Goal: Task Accomplishment & Management: Manage account settings

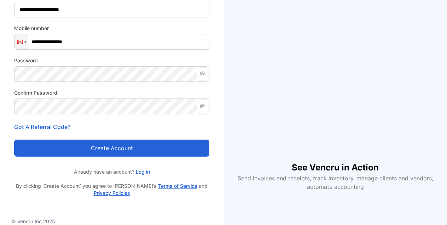
scroll to position [96, 0]
click at [161, 150] on button "Create account" at bounding box center [111, 147] width 195 height 17
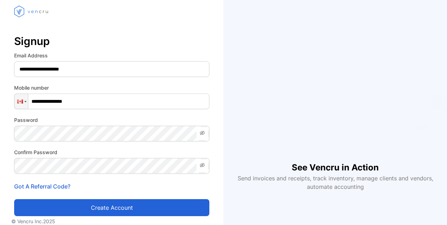
scroll to position [0, 0]
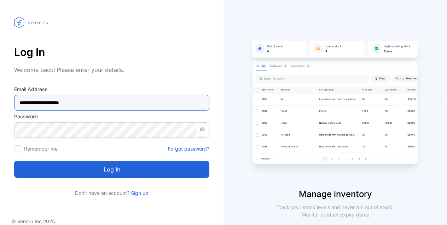
click at [135, 108] on Address-inputemail "**********" at bounding box center [111, 103] width 195 height 16
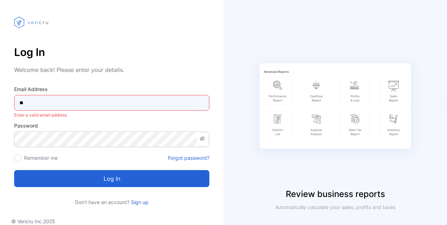
type Address-inputemail "*"
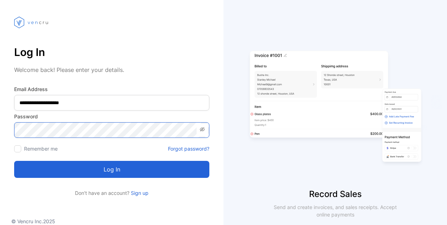
click at [112, 169] on button "Log in" at bounding box center [111, 169] width 195 height 17
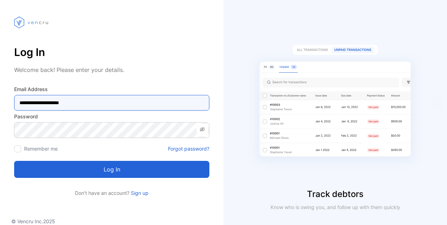
click at [106, 103] on Address-inputemail "**********" at bounding box center [111, 103] width 195 height 16
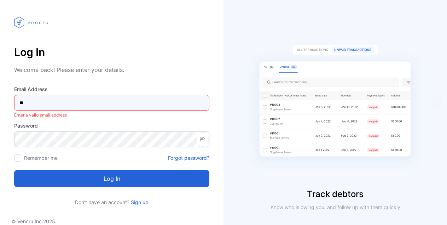
type Address-inputemail "*"
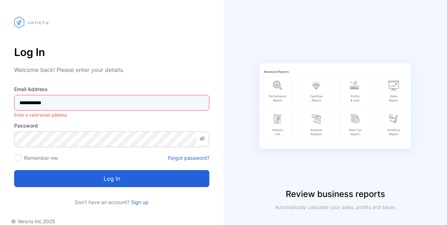
click at [62, 106] on Address-inputemail "**********" at bounding box center [111, 103] width 195 height 16
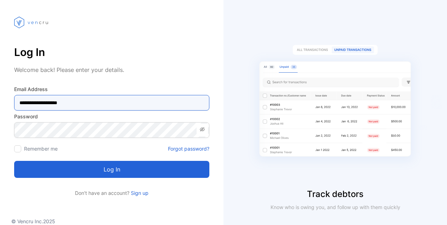
type Address-inputemail "**********"
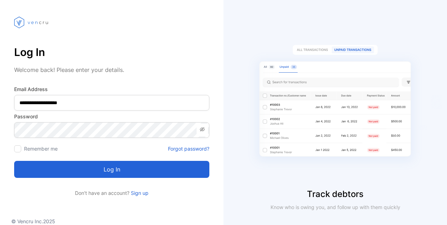
click at [67, 166] on button "Log in" at bounding box center [111, 169] width 195 height 17
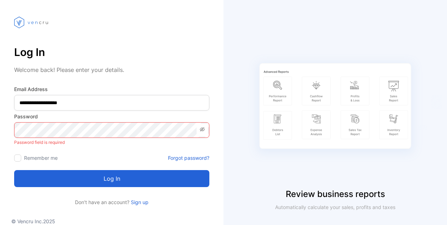
click at [204, 128] on icon at bounding box center [203, 129] width 6 height 6
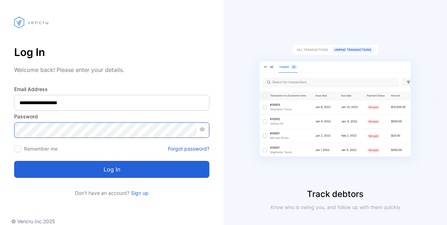
click at [112, 169] on button "Log in" at bounding box center [111, 169] width 195 height 17
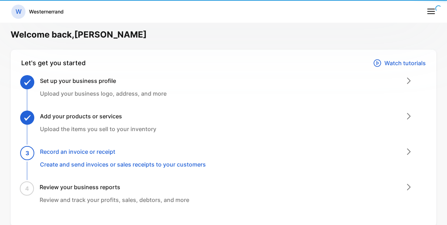
click at [88, 133] on div "Add your products or services Upload the items you sell to your inventory" at bounding box center [226, 129] width 399 height 35
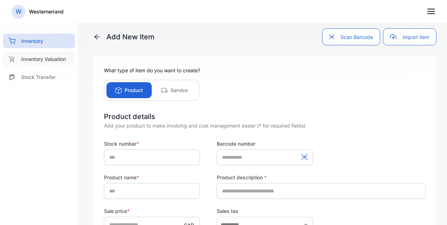
click at [48, 57] on p "Inventory Valuation" at bounding box center [43, 58] width 45 height 7
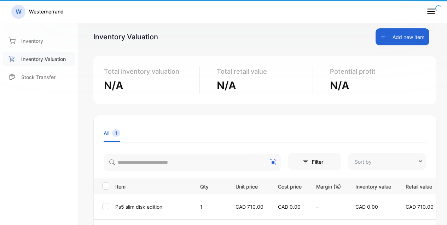
type input "**********"
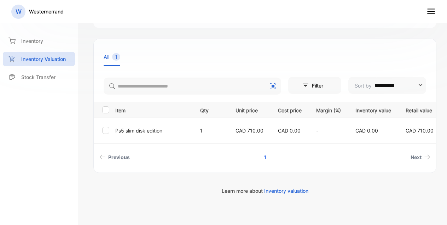
scroll to position [78, 0]
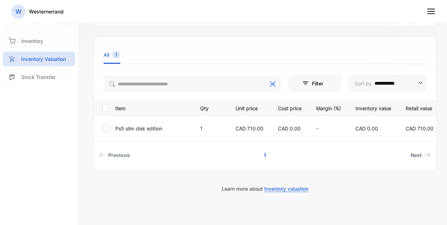
click at [177, 132] on p "Ps5 slim disk edition" at bounding box center [153, 128] width 76 height 7
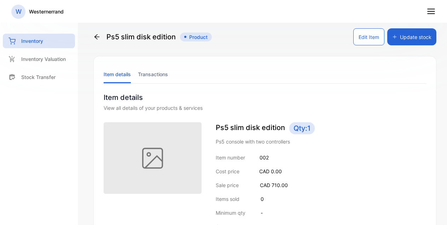
click at [58, 14] on p "Westernerrand" at bounding box center [46, 11] width 35 height 7
click at [44, 43] on div "Inventory" at bounding box center [39, 41] width 72 height 15
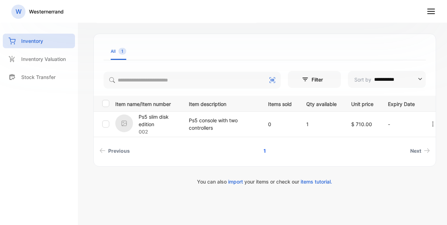
scroll to position [128, 0]
click at [231, 122] on p "Ps5 console with two controllers" at bounding box center [221, 123] width 65 height 15
click at [157, 117] on p "Ps5 slim disk edition" at bounding box center [159, 120] width 41 height 15
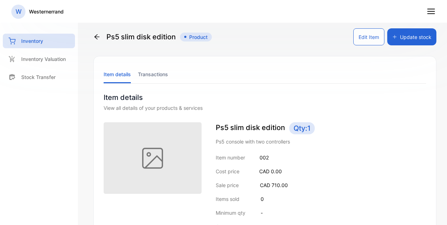
click at [433, 10] on icon at bounding box center [431, 11] width 9 height 9
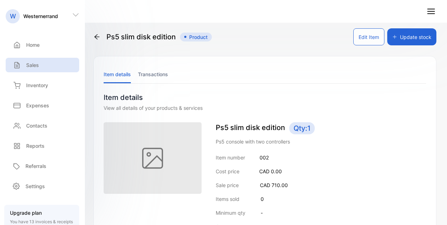
click at [37, 67] on p "Sales" at bounding box center [32, 64] width 13 height 7
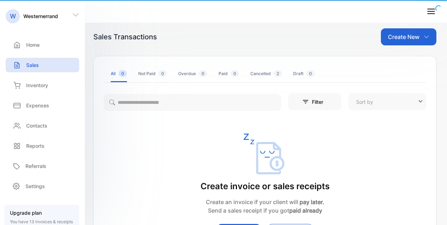
type input "**********"
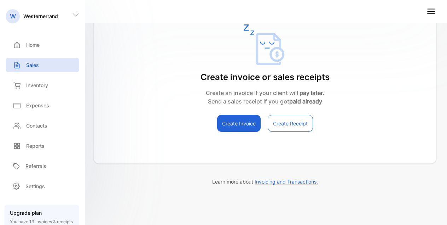
scroll to position [109, 0]
click at [284, 122] on button "Create Receipt" at bounding box center [290, 123] width 45 height 17
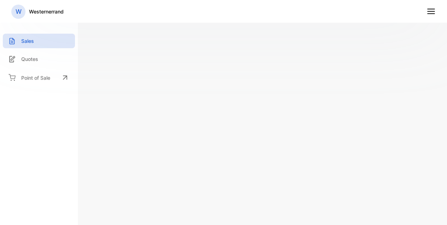
click at [430, 14] on line at bounding box center [431, 14] width 7 height 0
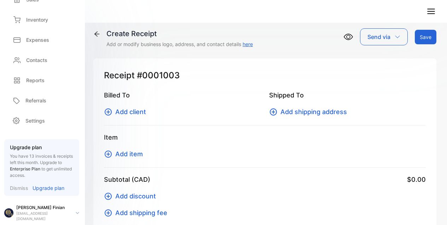
scroll to position [65, 0]
click at [48, 213] on p "finiankingz@gmail.com" at bounding box center [43, 216] width 54 height 11
click at [72, 209] on div "Onuoha Finian finiankingz@gmail.com" at bounding box center [44, 213] width 81 height 17
click at [80, 209] on div "Onuoha Finian finiankingz@gmail.com" at bounding box center [44, 213] width 81 height 17
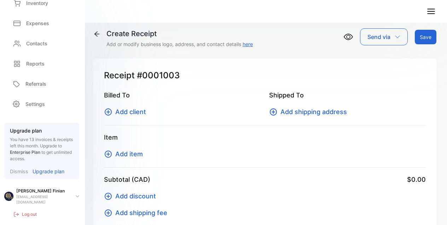
scroll to position [81, 0]
click at [34, 212] on p "Log out" at bounding box center [29, 215] width 15 height 6
